Goal: Find contact information: Find contact information

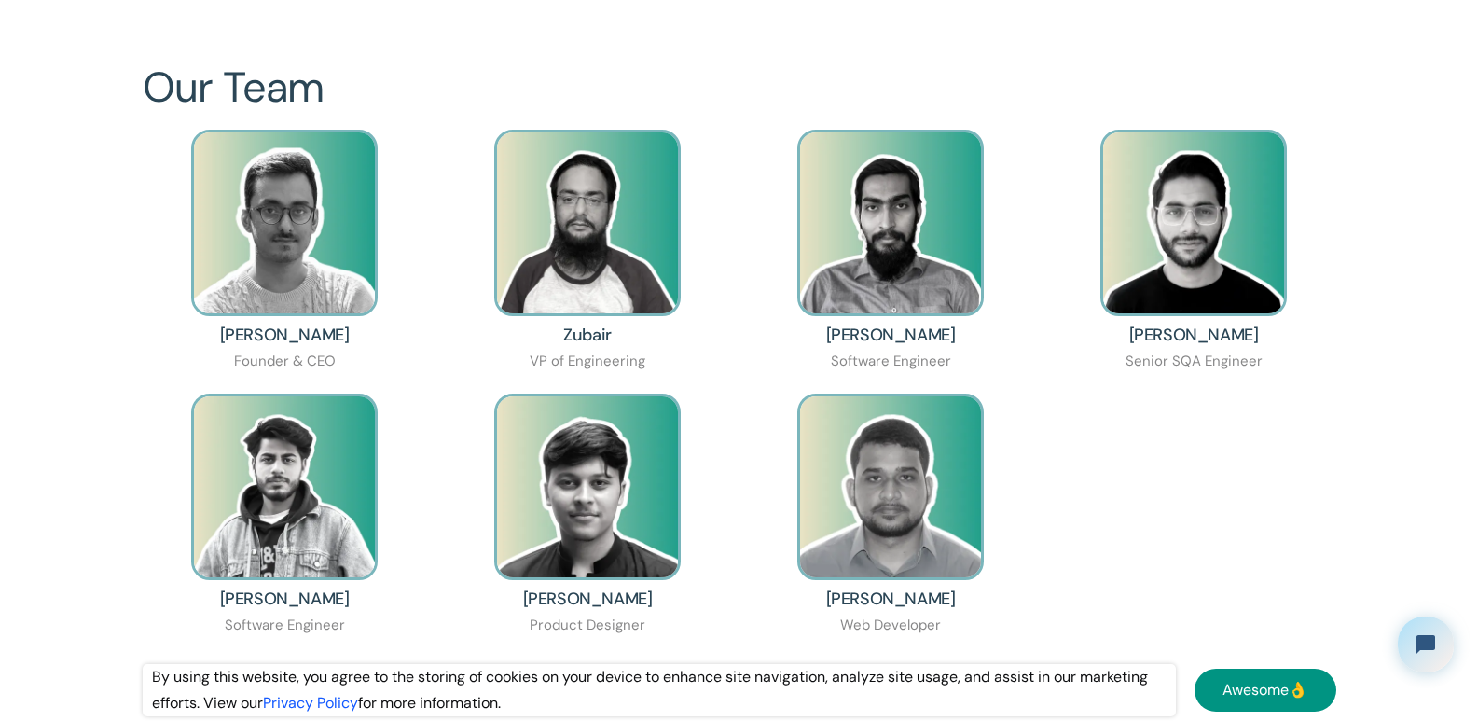
scroll to position [1399, 0]
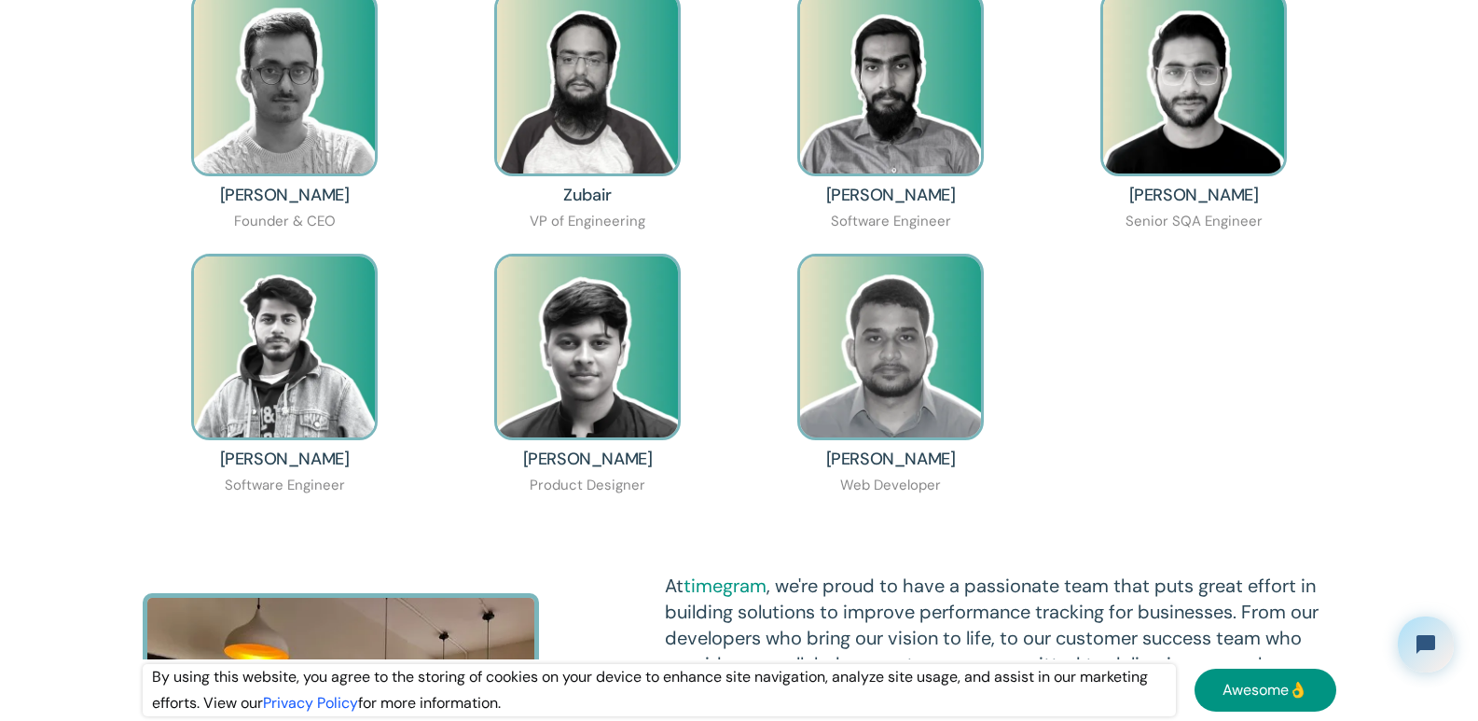
click at [263, 197] on h3 "Ehsan Elahi" at bounding box center [285, 195] width 130 height 19
click at [328, 210] on div "Founder & CEO" at bounding box center [285, 222] width 102 height 26
copy div "Ehsan Elahi Founder & CEO"
click at [581, 196] on h3 "Zubair" at bounding box center [587, 195] width 48 height 19
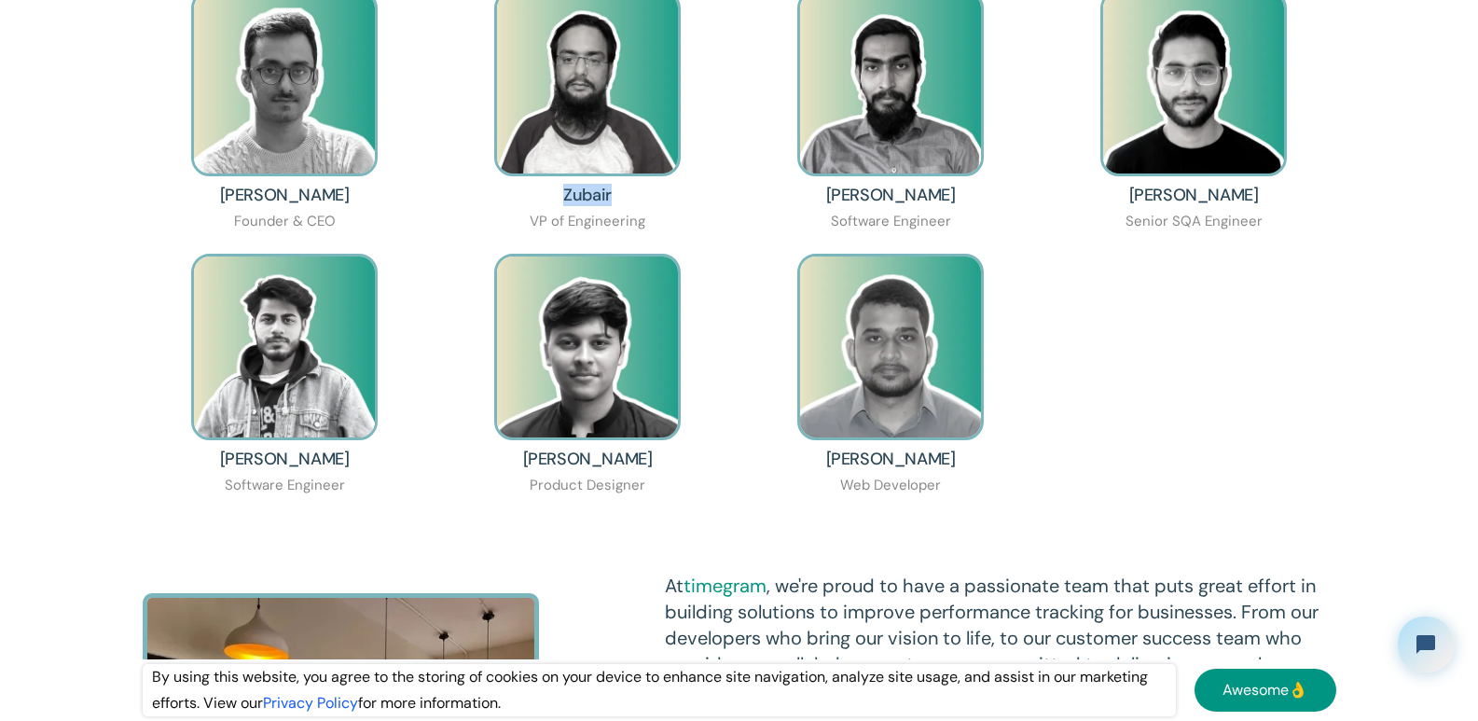
click at [581, 196] on h3 "Zubair" at bounding box center [587, 195] width 48 height 19
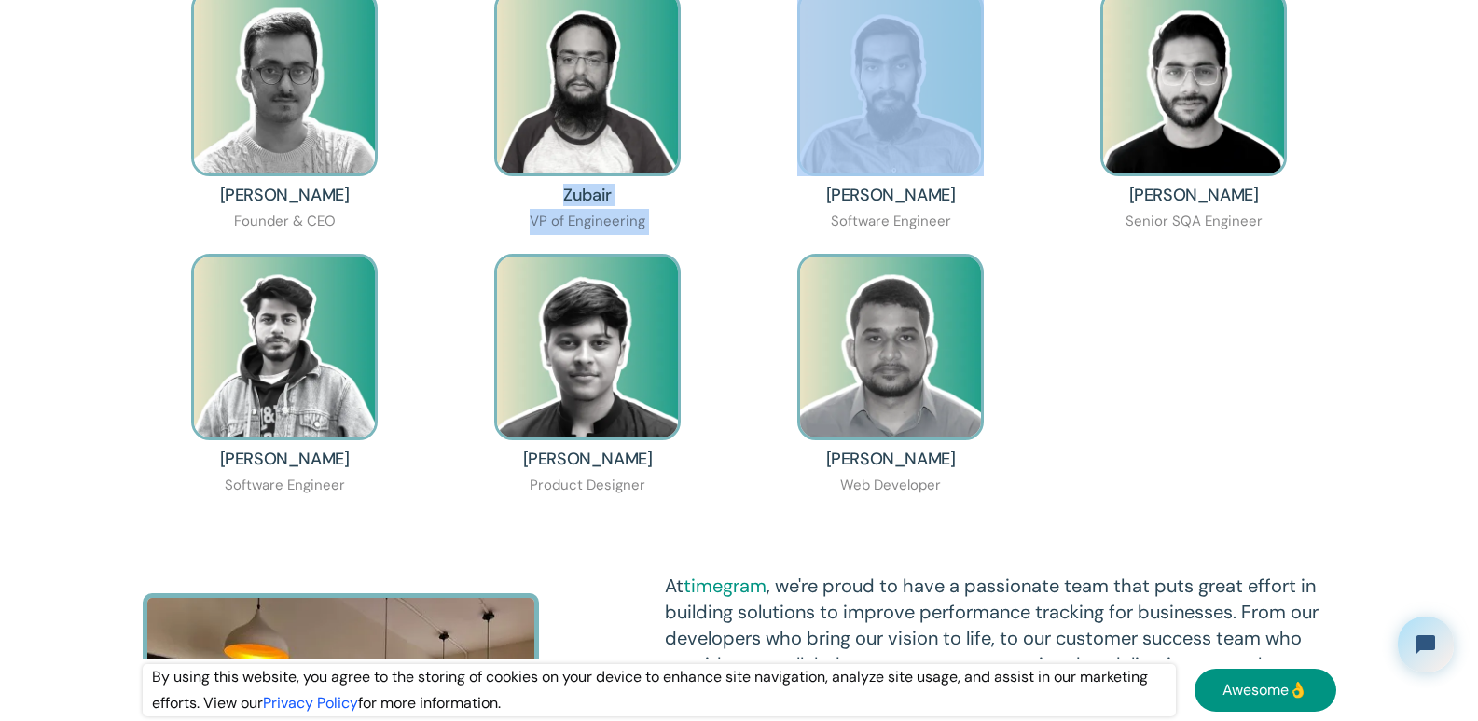
drag, startPoint x: 645, startPoint y: 226, endPoint x: 644, endPoint y: 215, distance: 10.4
click at [647, 226] on div "Zubair VP of Engineering" at bounding box center [588, 112] width 284 height 245
copy div "Zubair VP of Engineering"
